Goal: Transaction & Acquisition: Purchase product/service

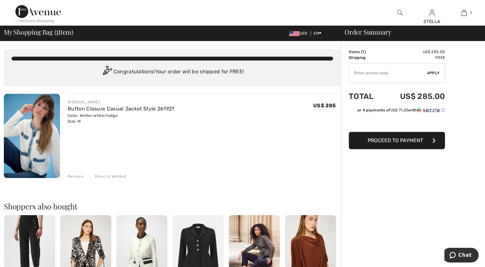
click at [401, 141] on span "Proceed to Payment" at bounding box center [394, 140] width 55 height 6
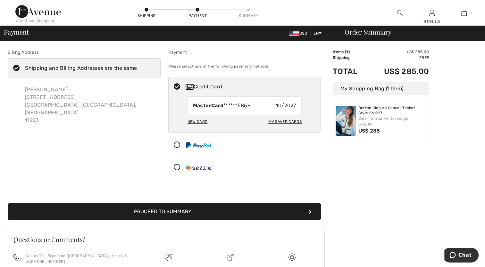
click at [170, 213] on button "Proceed to Summary" at bounding box center [164, 211] width 313 height 17
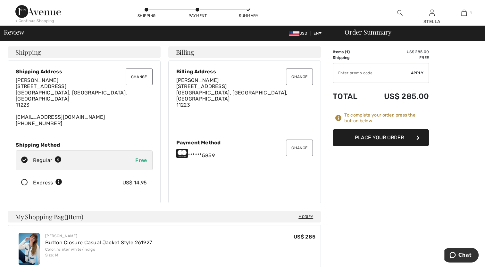
click at [369, 74] on input "TEXT" at bounding box center [372, 72] width 78 height 19
click at [415, 71] on span "Apply" at bounding box center [417, 73] width 13 height 6
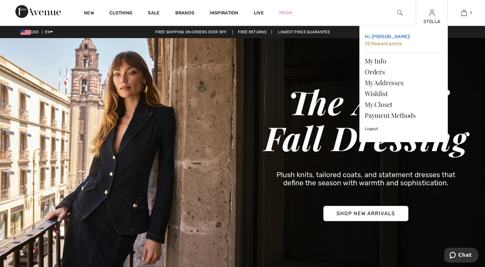
click at [384, 44] on span "70 Reward points" at bounding box center [382, 43] width 37 height 5
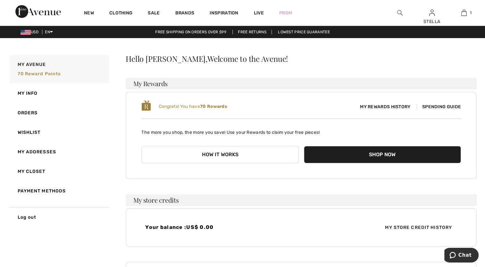
click at [377, 156] on button "Shop Now" at bounding box center [382, 154] width 157 height 17
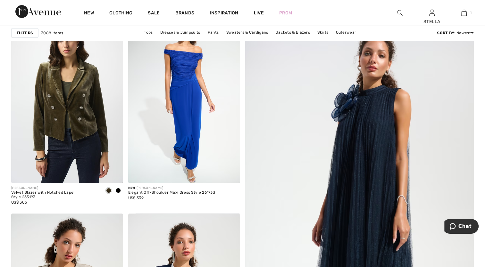
scroll to position [106, 0]
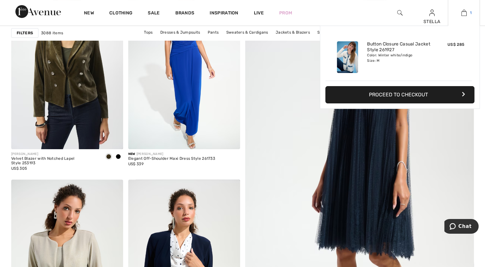
click at [463, 12] on img at bounding box center [463, 13] width 5 height 8
click at [407, 93] on button "Proceed to Checkout" at bounding box center [399, 94] width 149 height 17
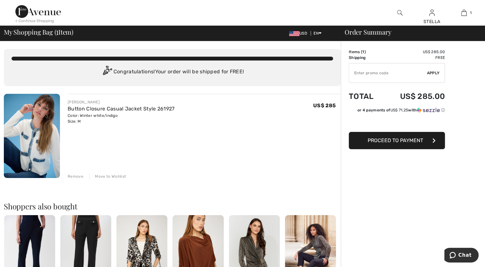
click at [383, 78] on input "TEXT" at bounding box center [388, 72] width 78 height 19
click at [429, 73] on span "Apply" at bounding box center [433, 73] width 13 height 6
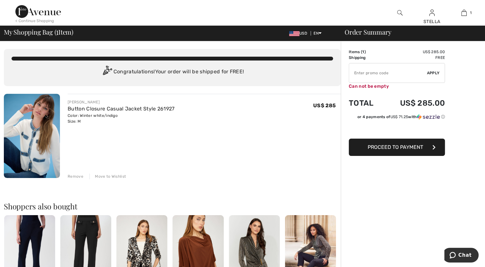
click at [429, 73] on span "Apply" at bounding box center [433, 73] width 13 height 6
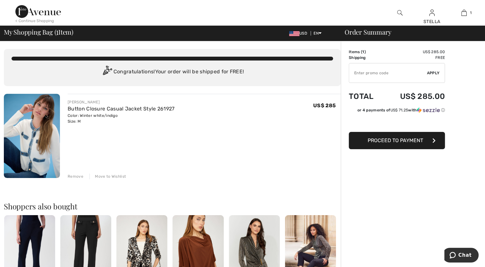
click at [397, 139] on span "Proceed to Payment" at bounding box center [394, 140] width 55 height 6
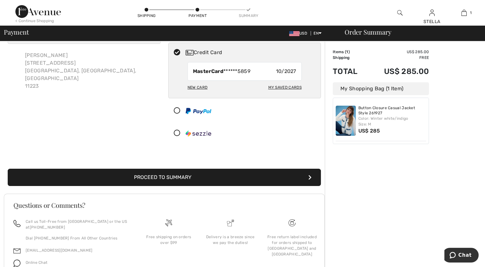
scroll to position [34, 0]
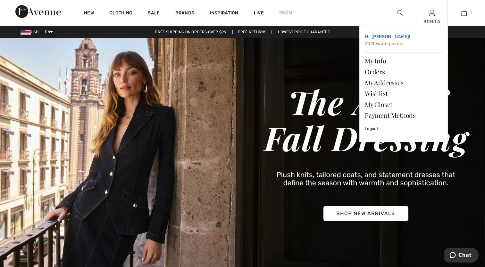
click at [371, 44] on span "70 Reward points" at bounding box center [382, 43] width 37 height 5
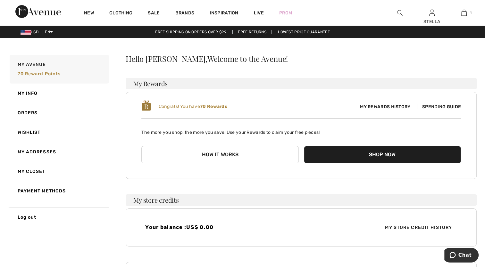
click at [223, 155] on button "How it works" at bounding box center [219, 154] width 157 height 17
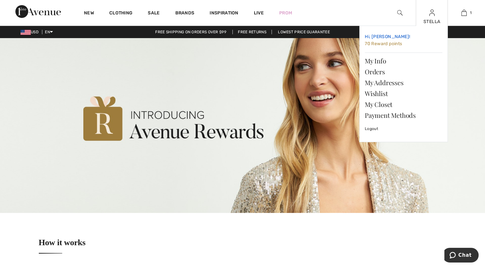
click at [379, 45] on span "70 Reward points" at bounding box center [382, 43] width 37 height 5
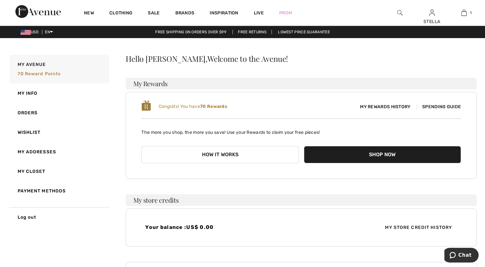
click at [390, 153] on button "Shop Now" at bounding box center [382, 154] width 157 height 17
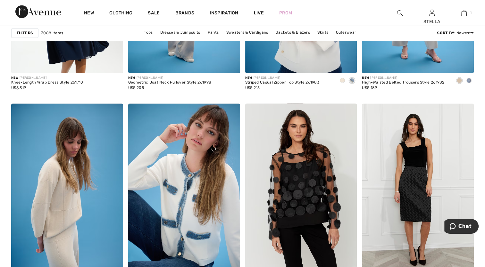
scroll to position [1072, 0]
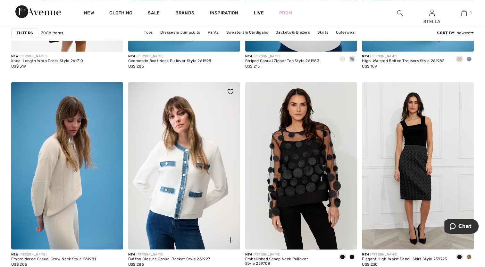
click at [202, 181] on img at bounding box center [184, 165] width 112 height 167
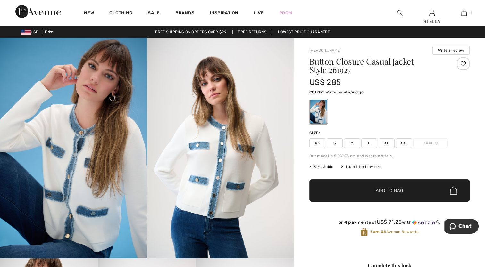
click at [351, 143] on span "M" at bounding box center [352, 143] width 16 height 10
click at [395, 192] on span "Add to Bag" at bounding box center [389, 190] width 28 height 7
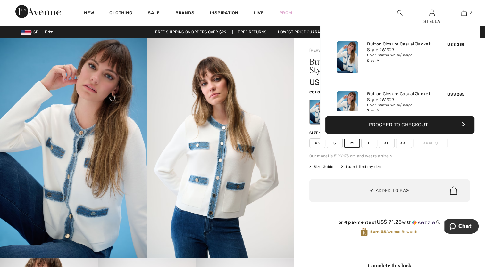
scroll to position [20, 0]
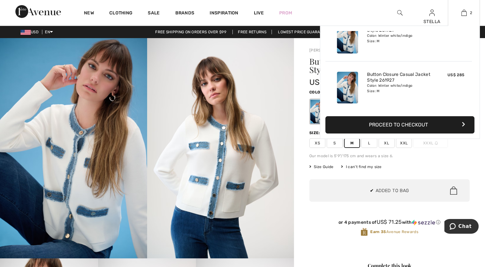
click at [418, 124] on button "Proceed to Checkout" at bounding box center [399, 124] width 149 height 17
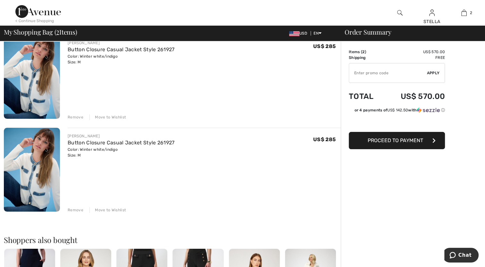
scroll to position [59, 0]
click at [75, 117] on div "Remove" at bounding box center [76, 118] width 16 height 6
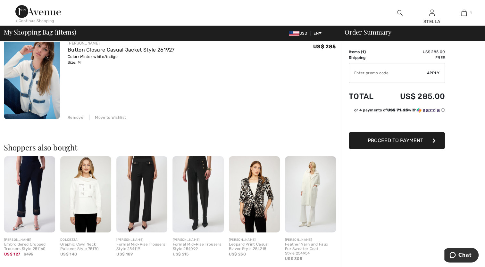
click at [397, 142] on span "Proceed to Payment" at bounding box center [394, 140] width 55 height 6
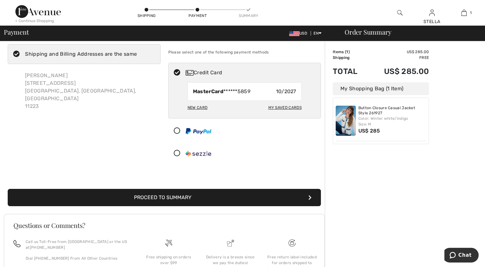
scroll to position [32, 0]
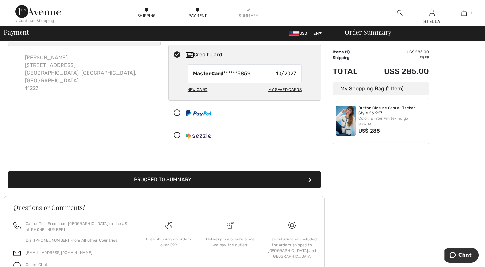
click at [185, 180] on button "Proceed to Summary" at bounding box center [164, 179] width 313 height 17
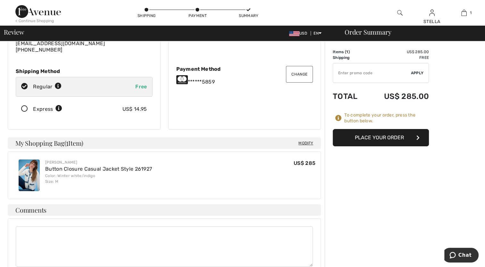
scroll to position [68, 0]
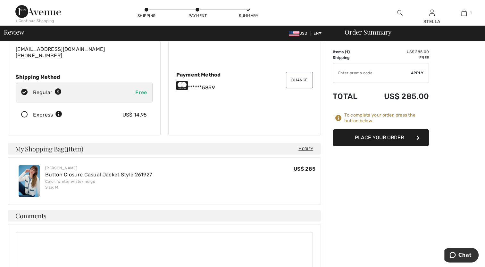
click at [307, 146] on span "Modify" at bounding box center [305, 149] width 15 height 6
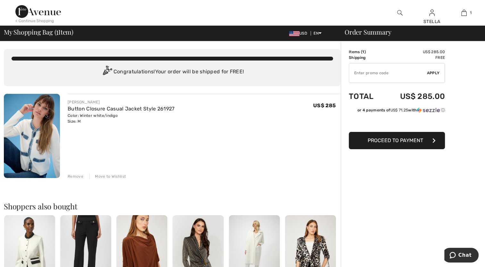
click at [77, 177] on div "Remove" at bounding box center [76, 177] width 16 height 6
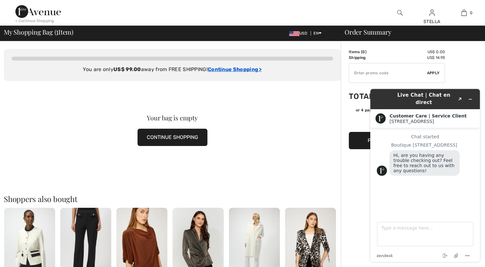
click at [231, 69] on ins "Continue Shopping >" at bounding box center [235, 69] width 54 height 6
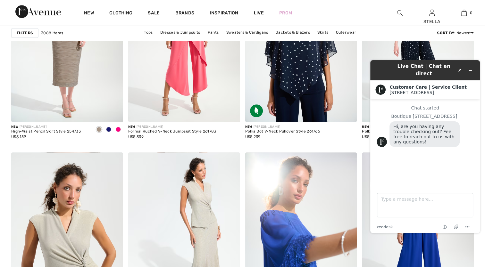
scroll to position [555, 0]
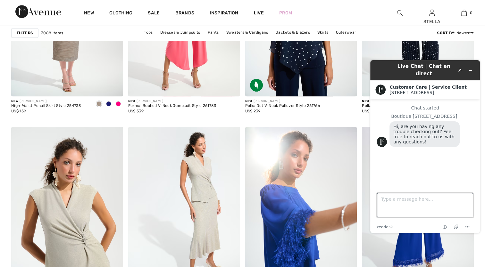
click at [401, 205] on textarea "Type a message here..." at bounding box center [425, 205] width 96 height 24
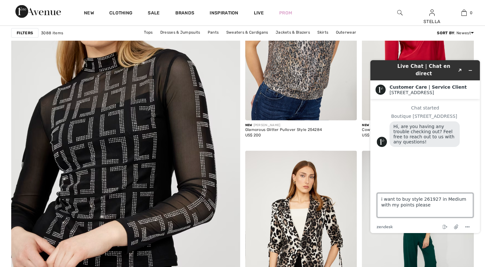
scroll to position [1680, 0]
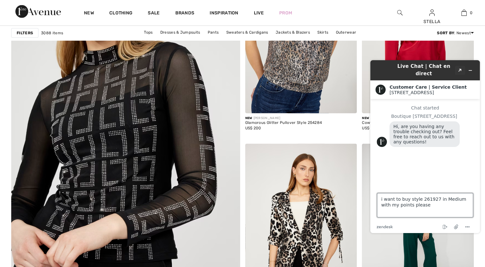
type textarea "i want to buy style 261927 in Medium with my points please"
click at [458, 69] on icon "Created with Sketch." at bounding box center [460, 70] width 4 height 3
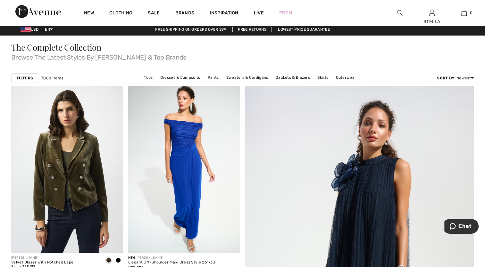
scroll to position [0, 0]
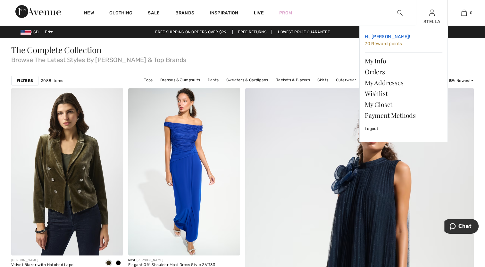
click at [385, 44] on span "70 Reward points" at bounding box center [382, 43] width 37 height 5
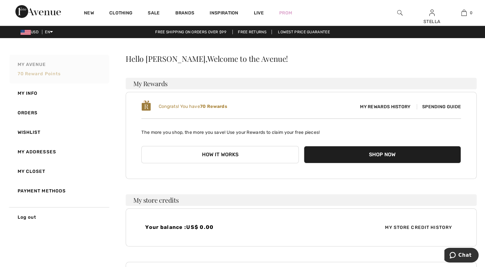
click at [33, 74] on span "70 Reward points" at bounding box center [39, 73] width 43 height 5
click at [373, 151] on button "Shop Now" at bounding box center [382, 154] width 157 height 17
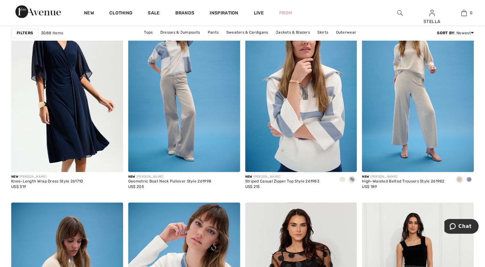
scroll to position [1094, 0]
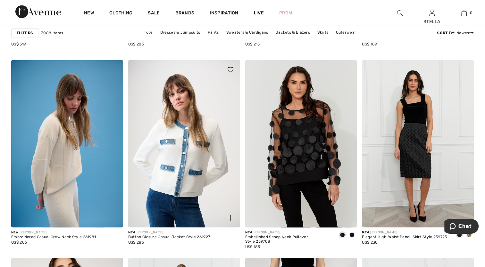
click at [189, 131] on img at bounding box center [184, 143] width 112 height 167
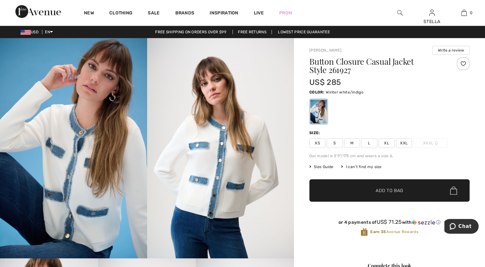
click at [352, 145] on span "M" at bounding box center [352, 143] width 16 height 10
click at [390, 190] on span "Add to Bag" at bounding box center [389, 190] width 28 height 7
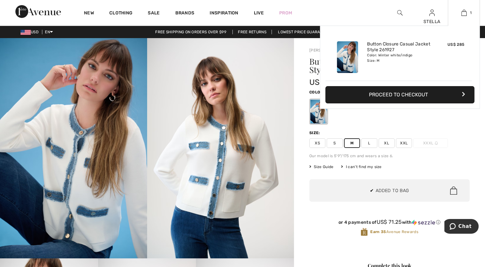
click at [387, 92] on button "Proceed to Checkout" at bounding box center [399, 94] width 149 height 17
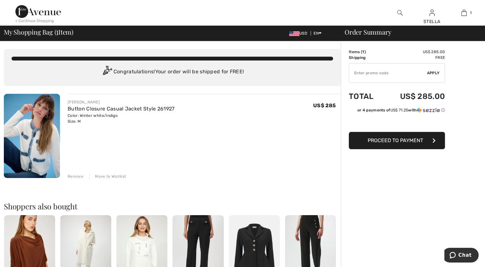
click at [361, 74] on input "TEXT" at bounding box center [388, 72] width 78 height 19
click at [432, 70] on span "Apply" at bounding box center [433, 73] width 13 height 6
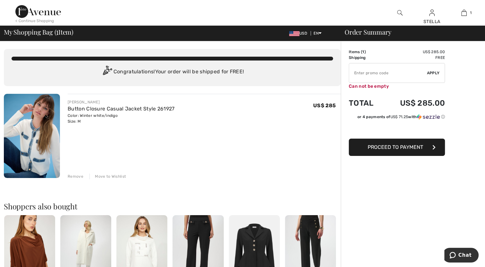
click at [432, 70] on span "Apply" at bounding box center [433, 73] width 13 height 6
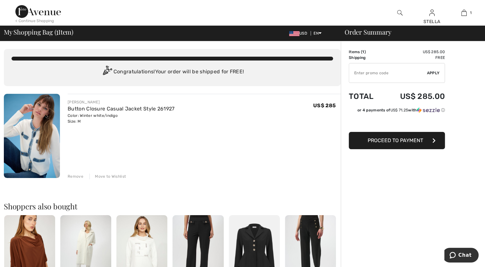
click at [395, 142] on span "Proceed to Payment" at bounding box center [394, 140] width 55 height 6
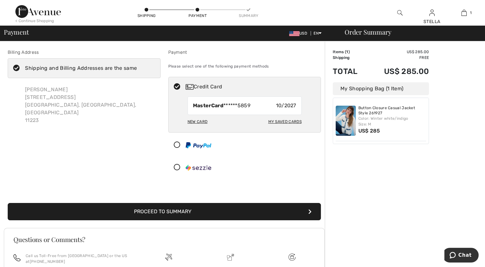
click at [173, 212] on button "Proceed to Summary" at bounding box center [164, 211] width 313 height 17
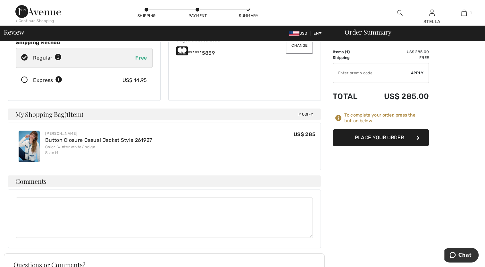
scroll to position [124, 0]
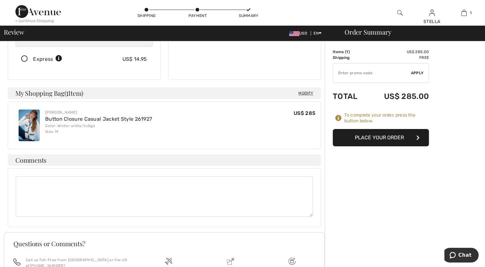
click at [388, 137] on button "Place Your Order" at bounding box center [380, 137] width 96 height 17
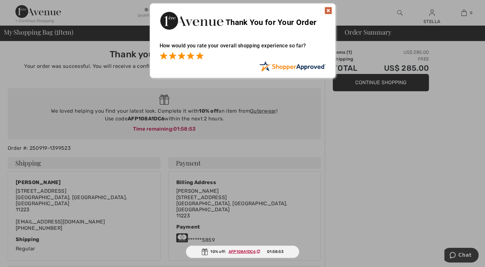
click at [198, 56] on span at bounding box center [200, 56] width 8 height 8
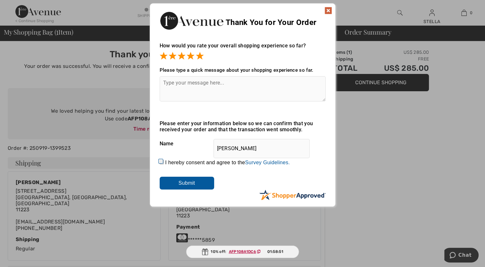
click at [162, 162] on input "I hereby consent and agree to the By submitting a review, you grant permission …" at bounding box center [161, 162] width 4 height 4
checkbox input "true"
click at [187, 185] on input "Submit" at bounding box center [186, 183] width 54 height 13
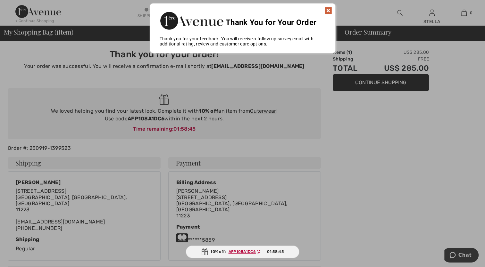
click at [330, 11] on img at bounding box center [328, 11] width 8 height 8
